Goal: Transaction & Acquisition: Book appointment/travel/reservation

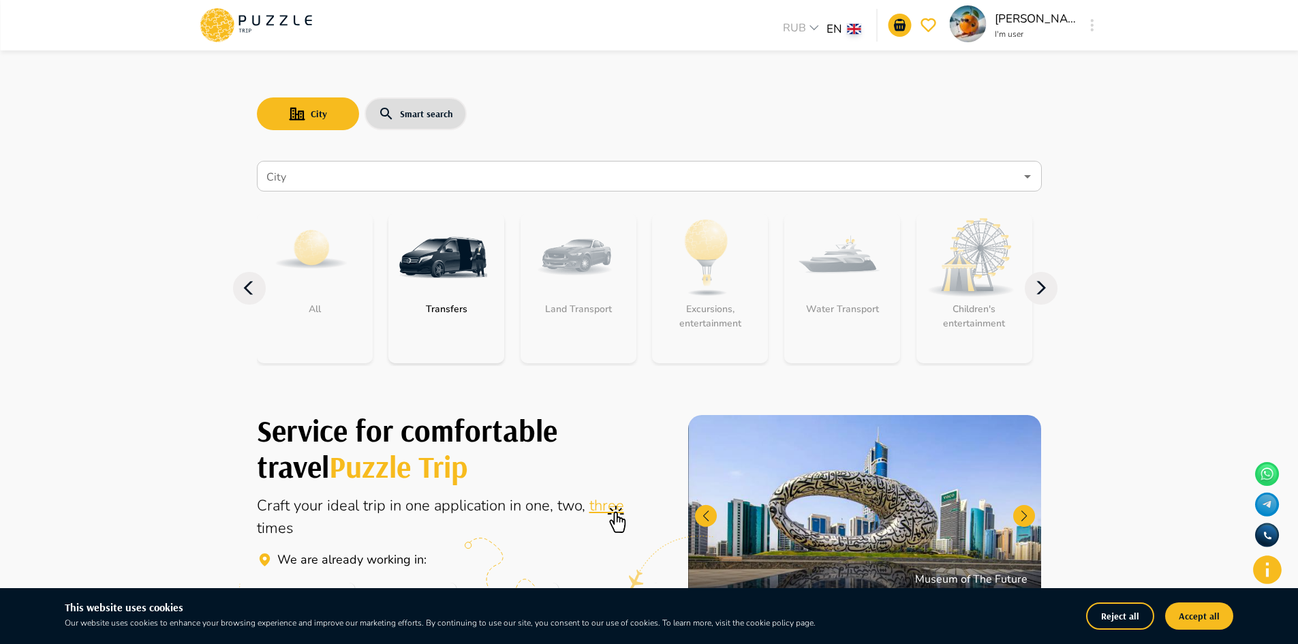
click at [1089, 30] on button "button" at bounding box center [1093, 25] width 10 height 19
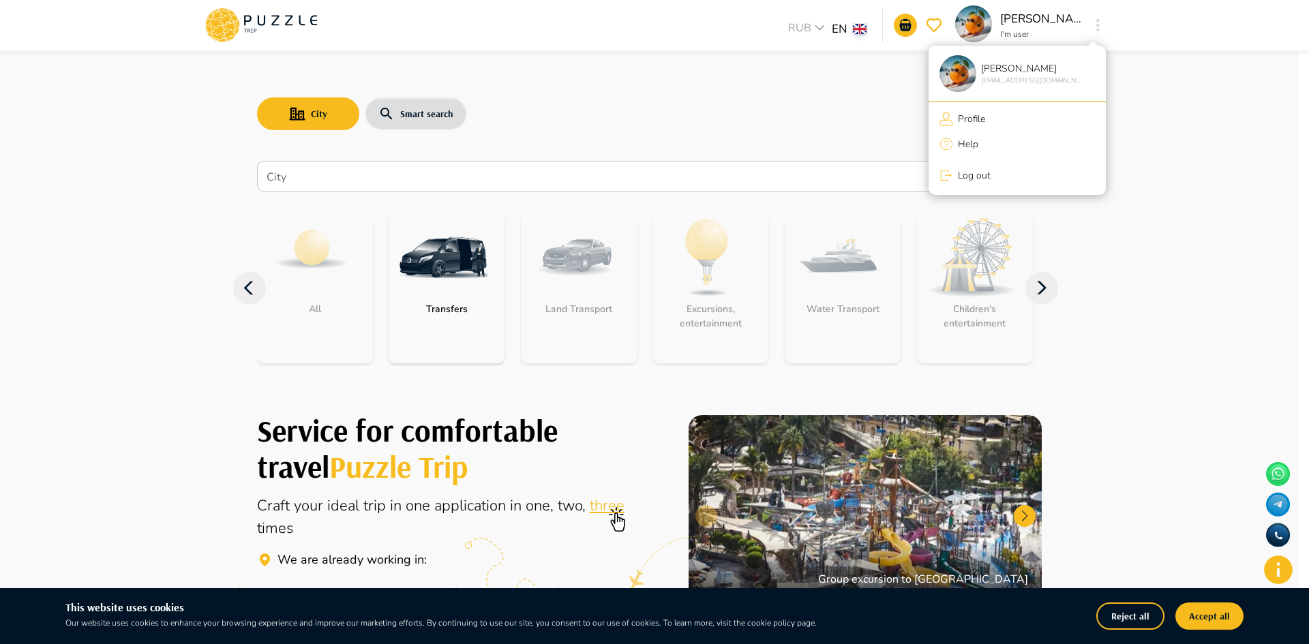
click at [675, 173] on div at bounding box center [654, 322] width 1309 height 644
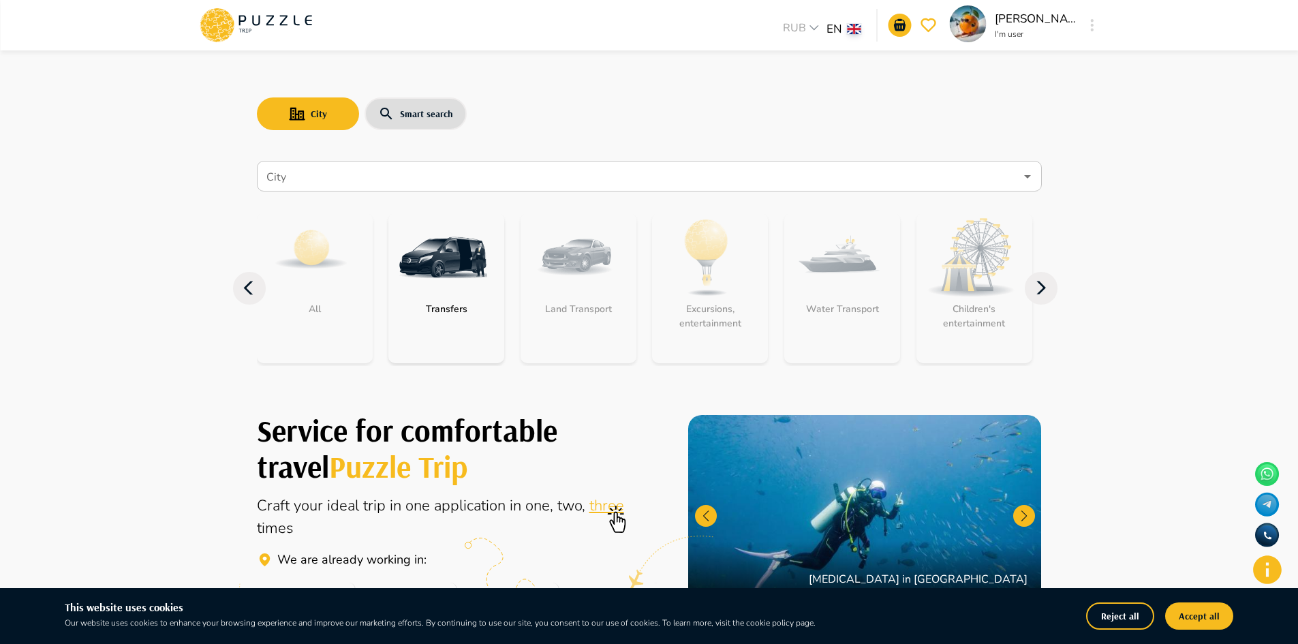
click at [675, 173] on input "City" at bounding box center [640, 177] width 752 height 26
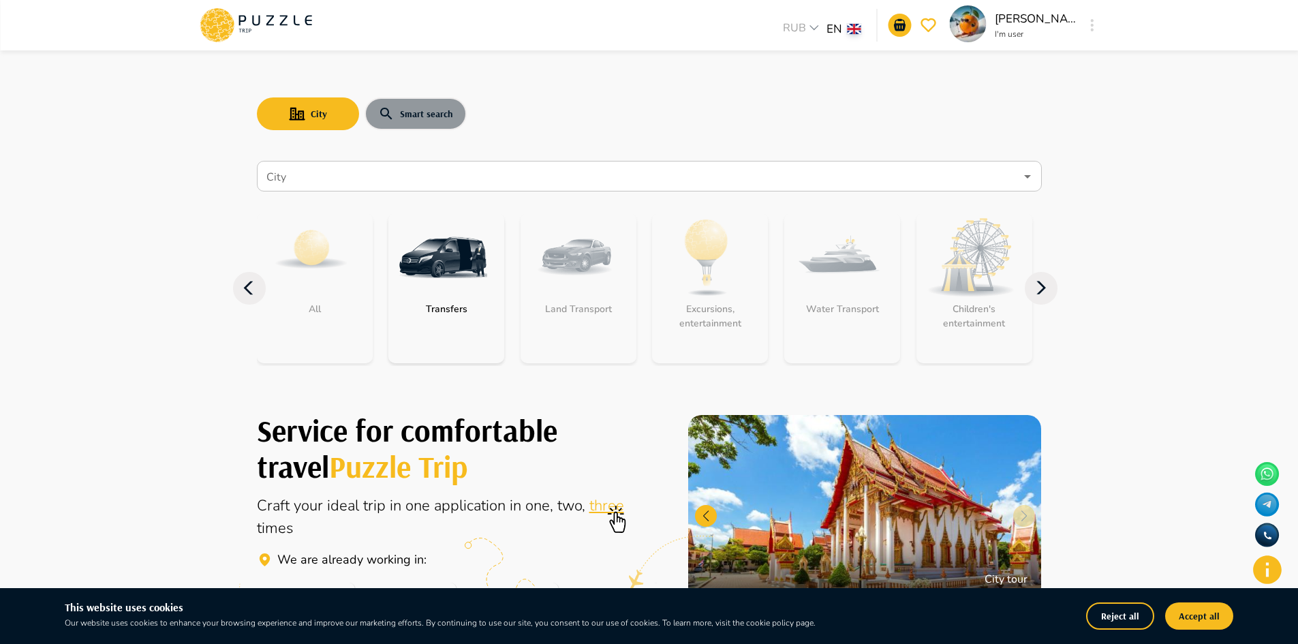
click at [418, 111] on button "Smart search" at bounding box center [416, 113] width 102 height 33
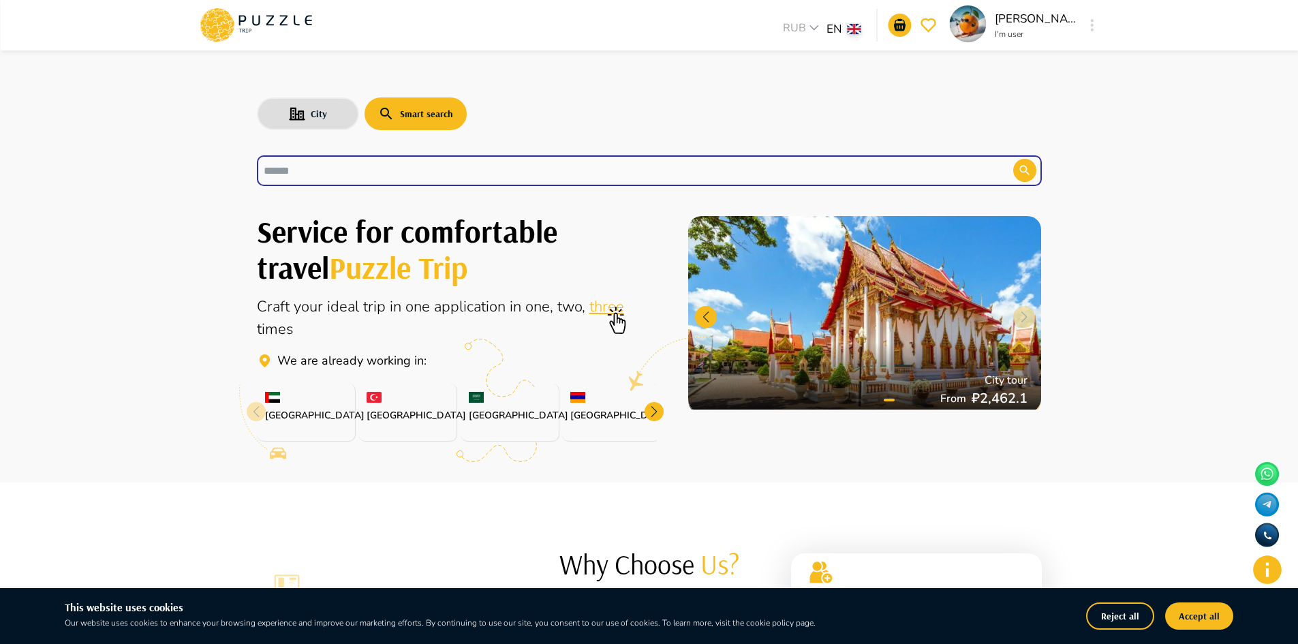
click at [401, 174] on input "text" at bounding box center [625, 171] width 722 height 16
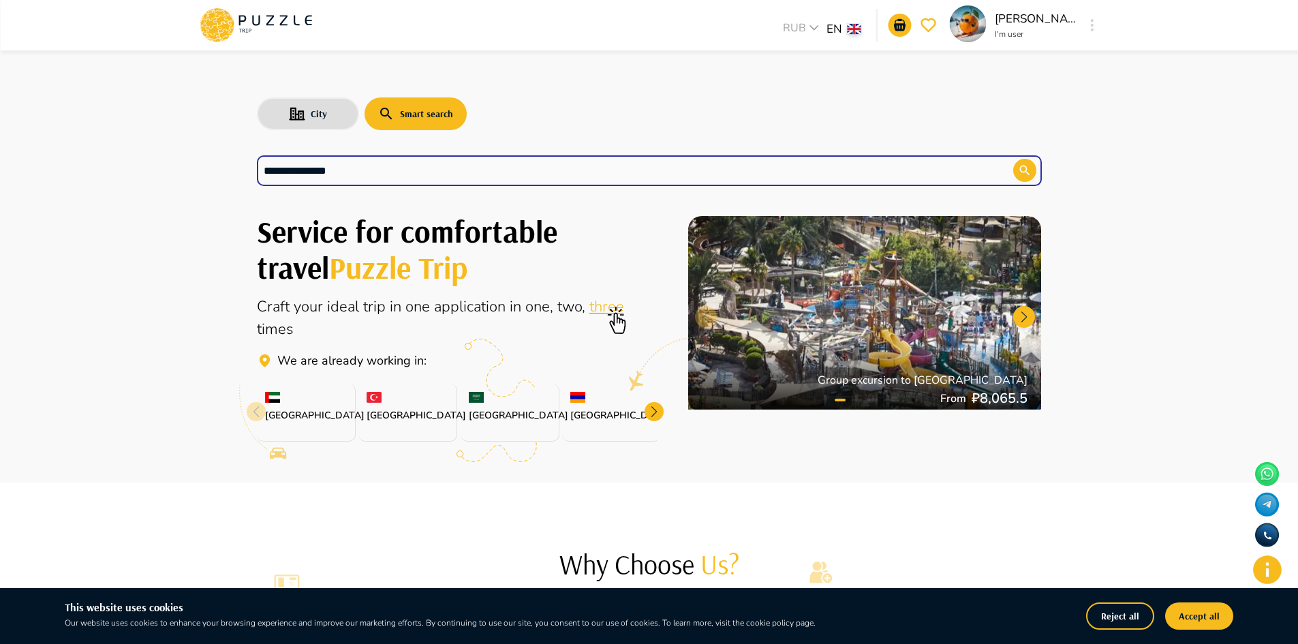
type input "**********"
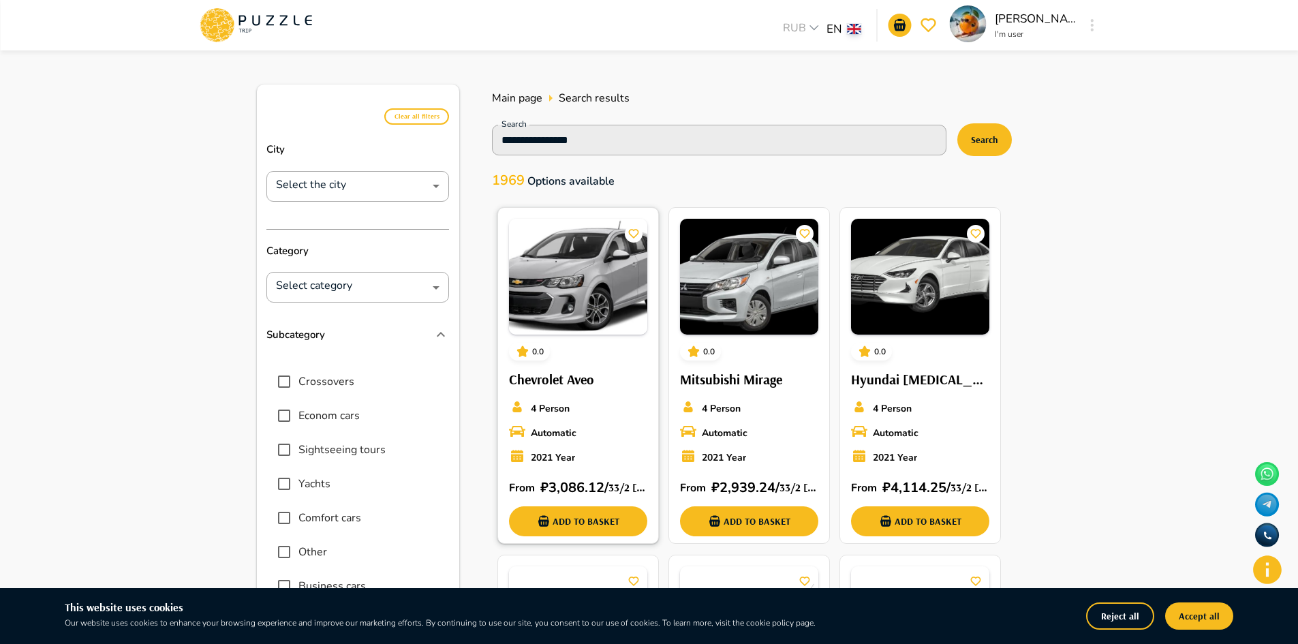
drag, startPoint x: 616, startPoint y: 483, endPoint x: 581, endPoint y: 472, distance: 36.2
click at [581, 472] on div "From   ₽ 3,086.12 /  33/2 Mesrop Mashtoc pokhota, Yerevan 0002, Armenia Add to …" at bounding box center [578, 504] width 138 height 64
click at [720, 140] on input "**********" at bounding box center [708, 139] width 424 height 19
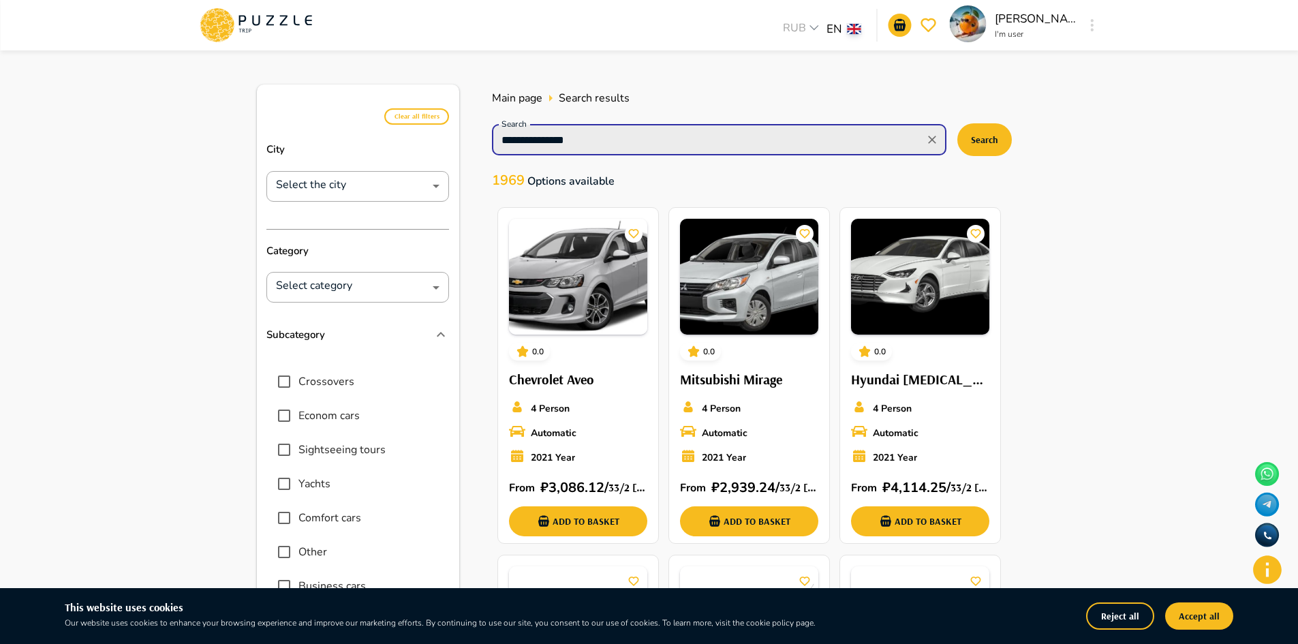
type input "**********"
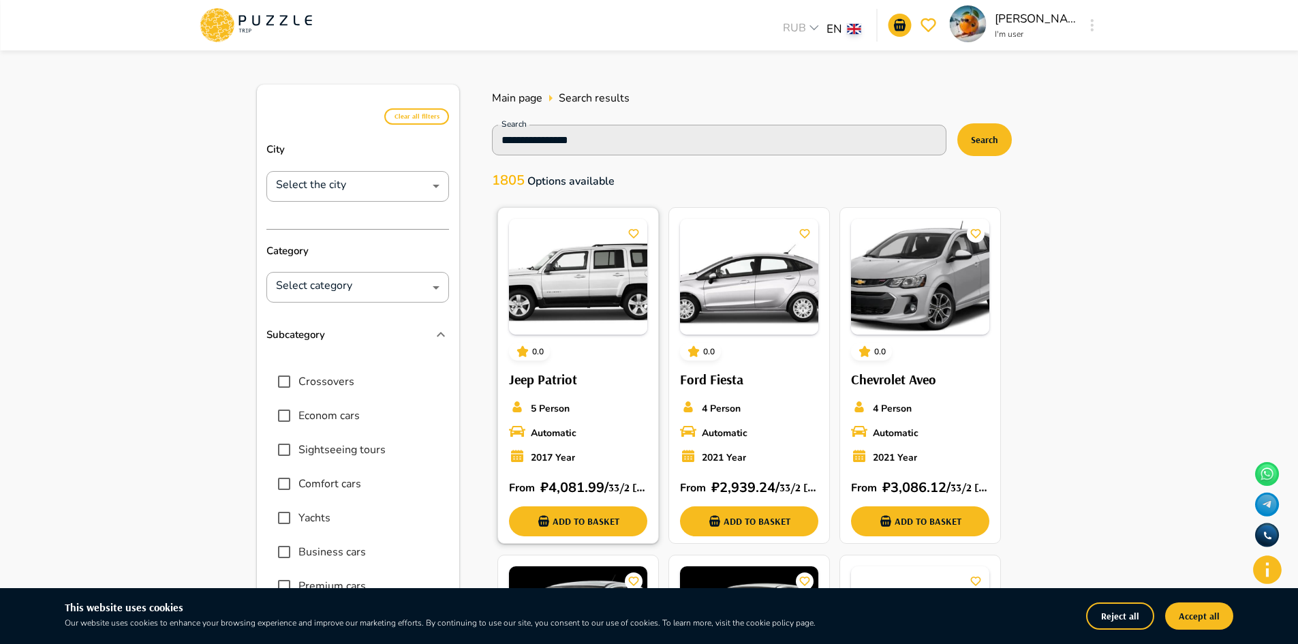
click at [595, 433] on div "Automatic" at bounding box center [578, 432] width 138 height 19
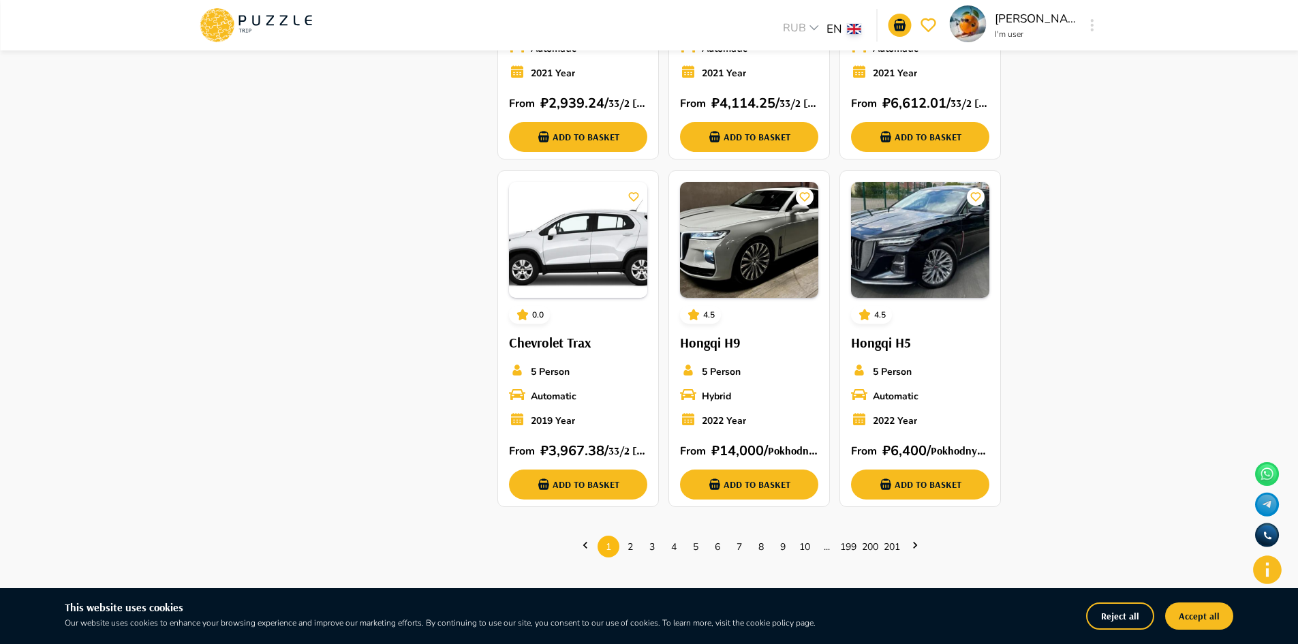
scroll to position [735, 0]
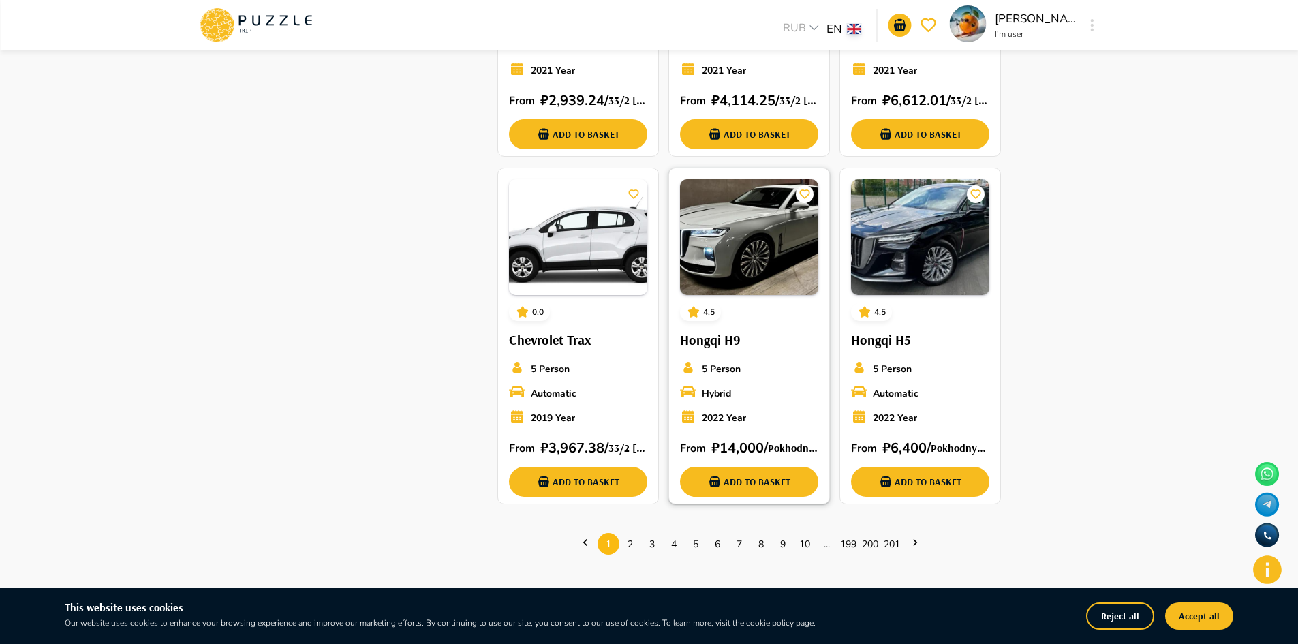
click at [790, 433] on div "From   ₽ 14,000 /  Pokhodnyy Proyezd, 4к1, Moskva, Russia, 125371 Add to basket" at bounding box center [749, 465] width 138 height 64
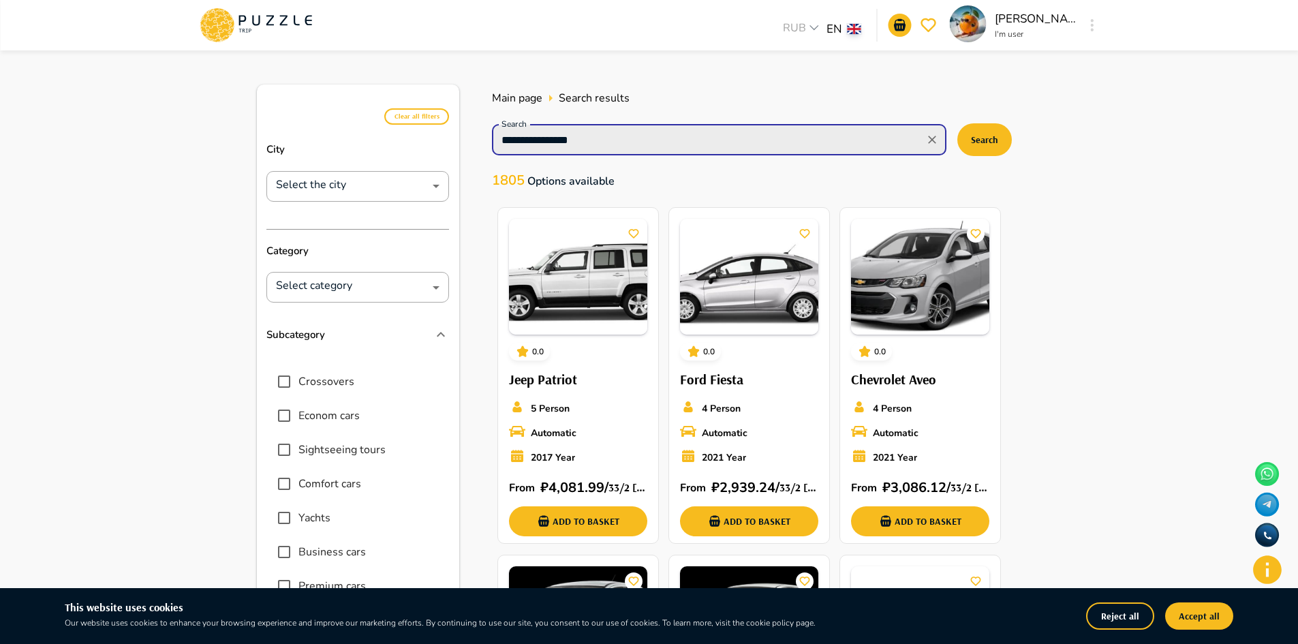
drag, startPoint x: 605, startPoint y: 144, endPoint x: 395, endPoint y: 154, distance: 210.1
type input "**********"
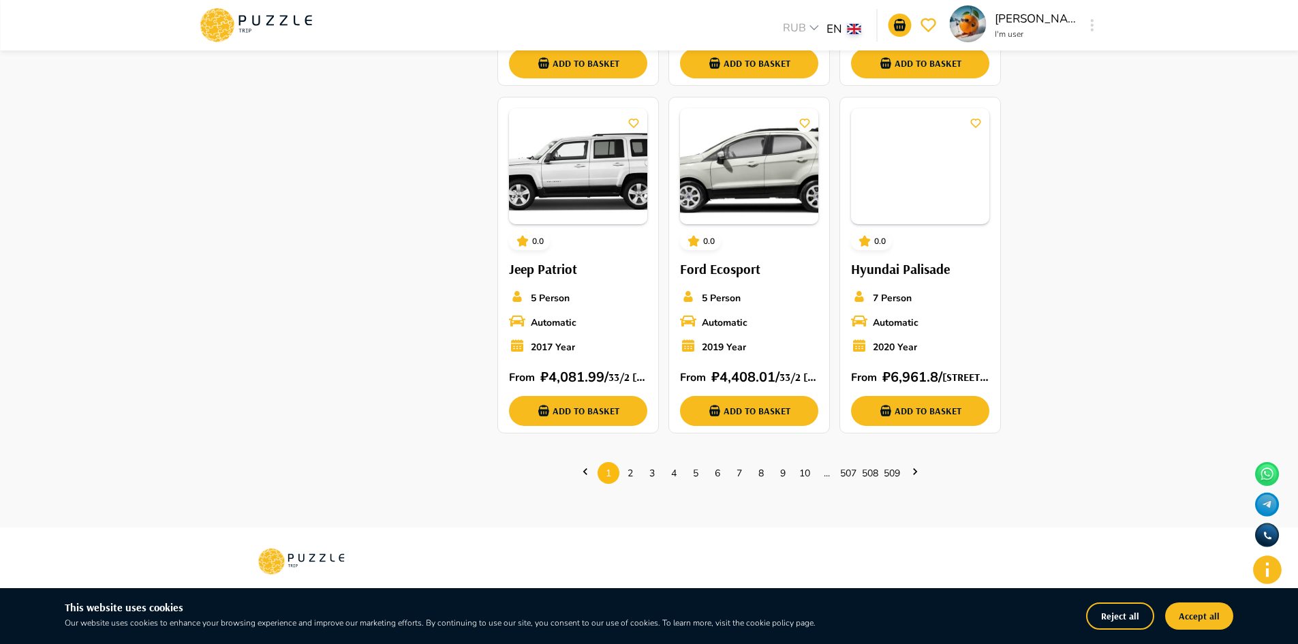
scroll to position [806, 0]
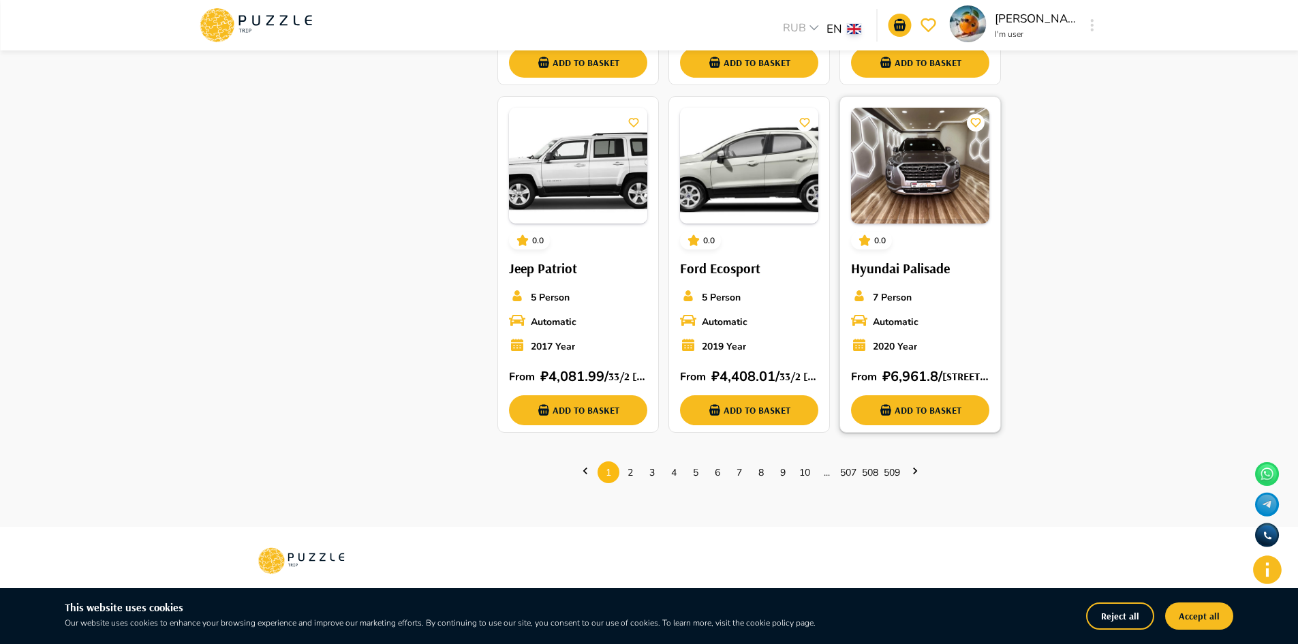
click at [918, 356] on div "7 Person Automatic 2020 Year" at bounding box center [920, 325] width 138 height 74
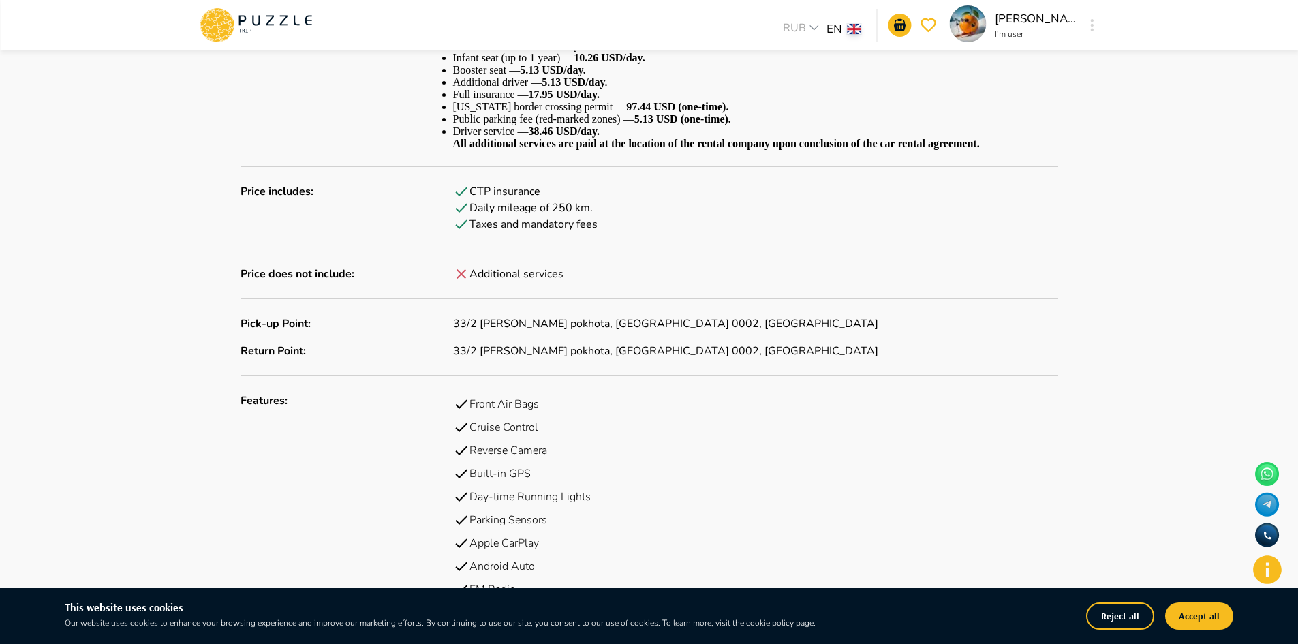
scroll to position [1038, 0]
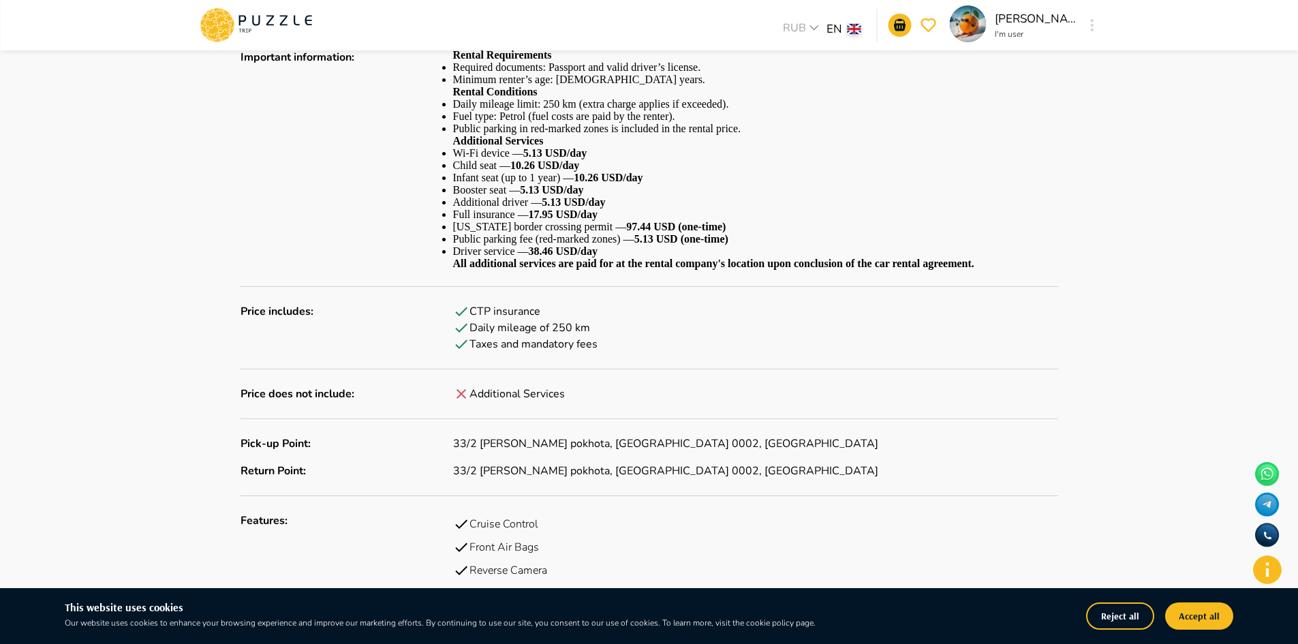
scroll to position [911, 0]
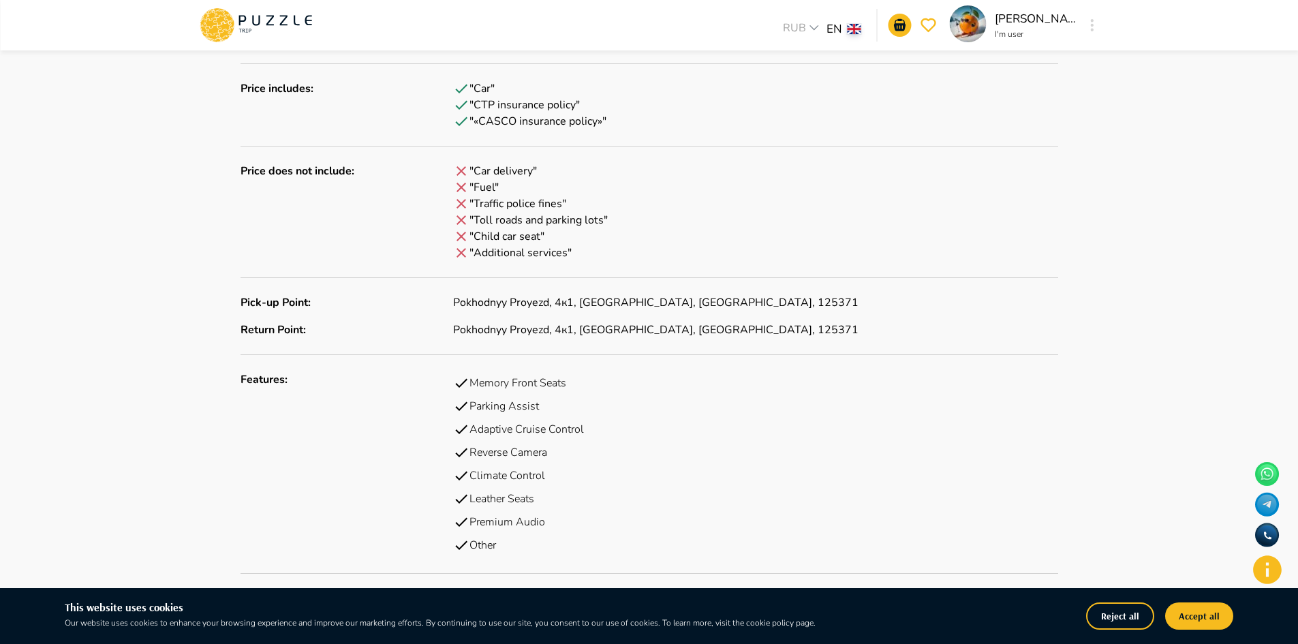
scroll to position [1288, 0]
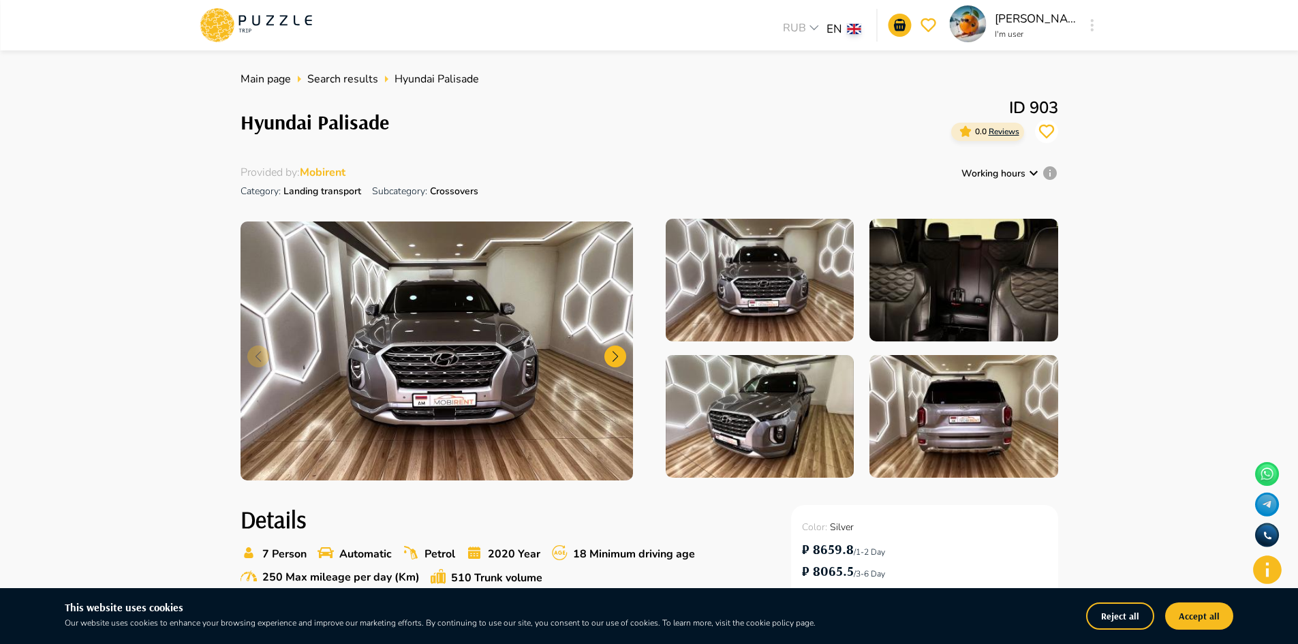
scroll to position [806, 0]
